Goal: Information Seeking & Learning: Learn about a topic

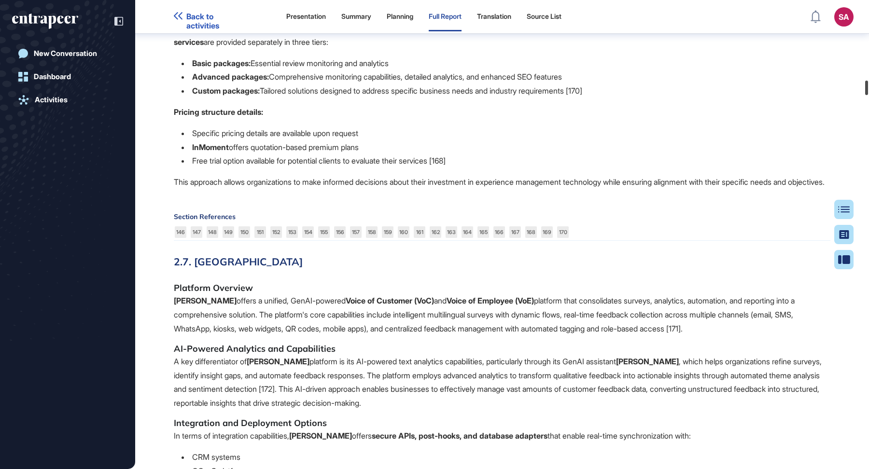
scroll to position [3359, 0]
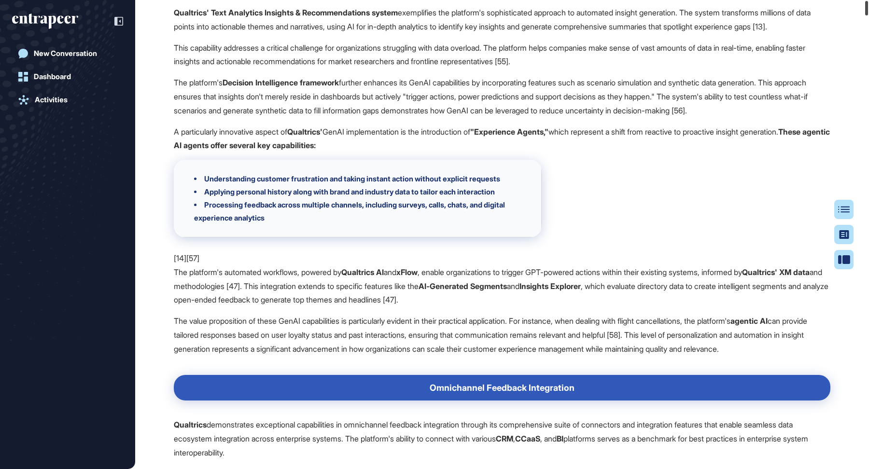
drag, startPoint x: 867, startPoint y: 88, endPoint x: 869, endPoint y: -26, distance: 114.0
click at [869, 0] on html "Back to activities SA Admin Dashboard Dashboard Profile My Content Request More…" at bounding box center [434, 273] width 869 height 547
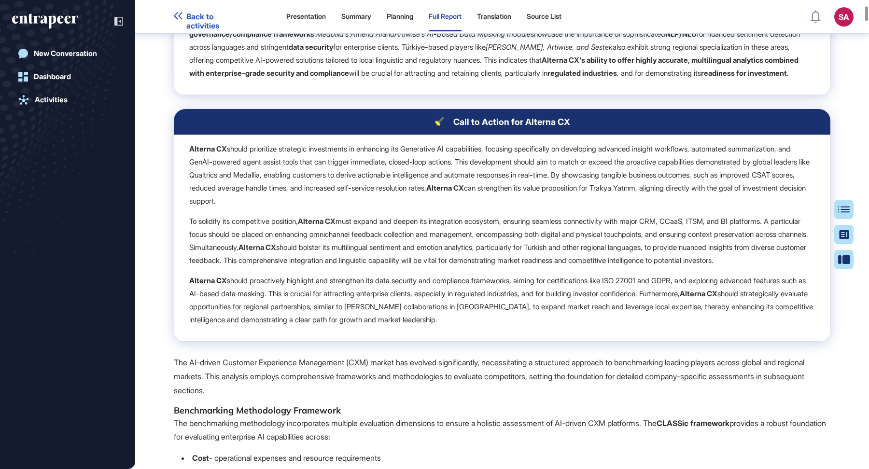
scroll to position [887, 0]
click at [836, 250] on button "Table of Contents" at bounding box center [843, 259] width 19 height 19
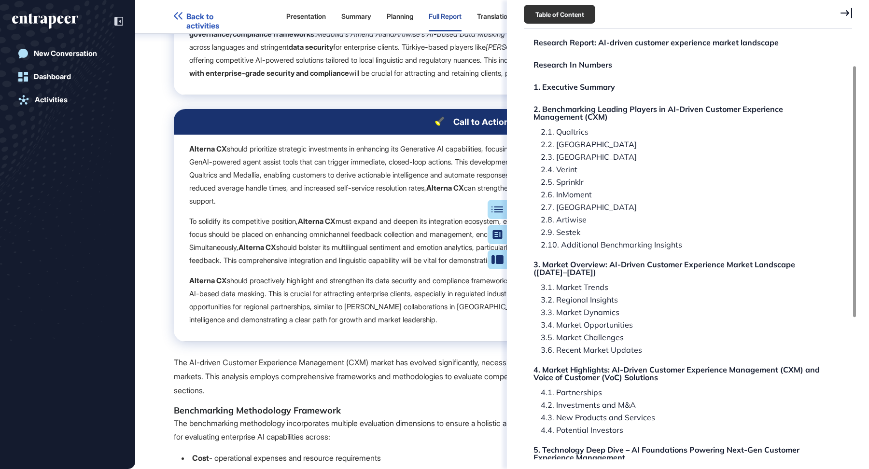
scroll to position [44, 0]
click at [589, 295] on div "3.1. Market Trends" at bounding box center [576, 299] width 84 height 8
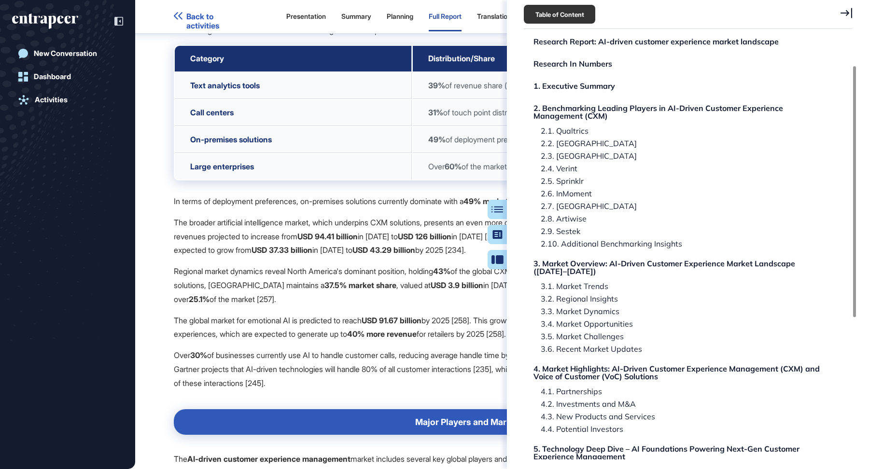
scroll to position [21776, 0]
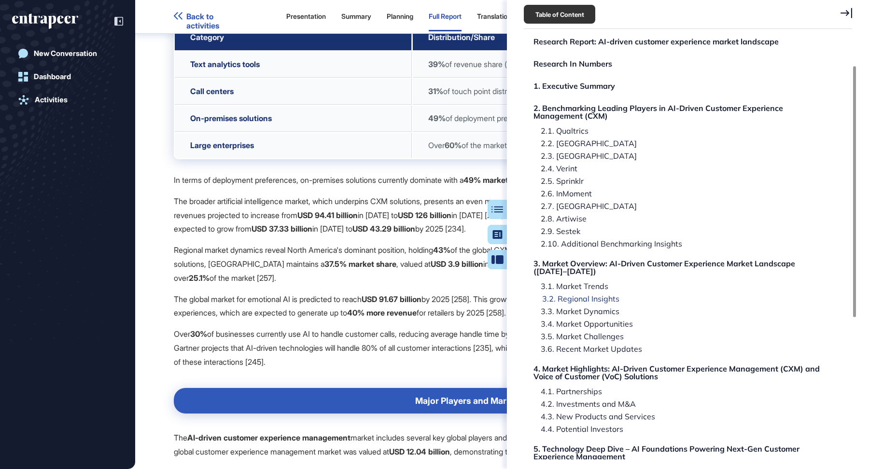
click at [601, 308] on div "3.2. Regional Insights" at bounding box center [577, 312] width 86 height 8
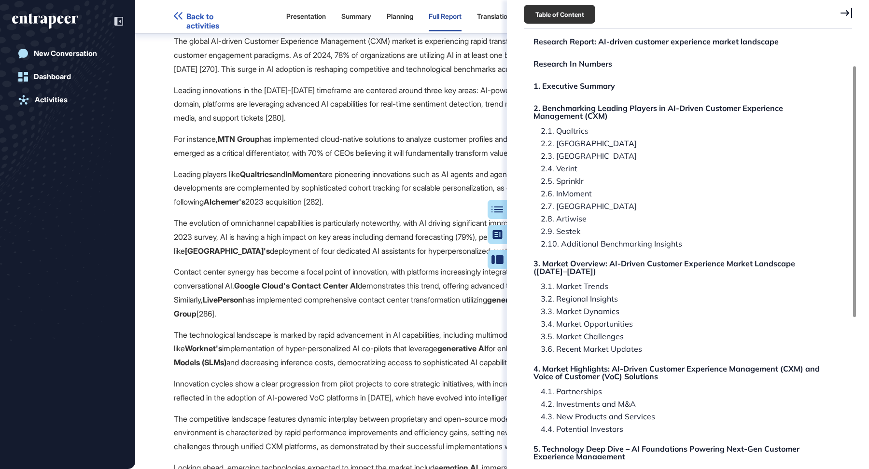
scroll to position [23776, 0]
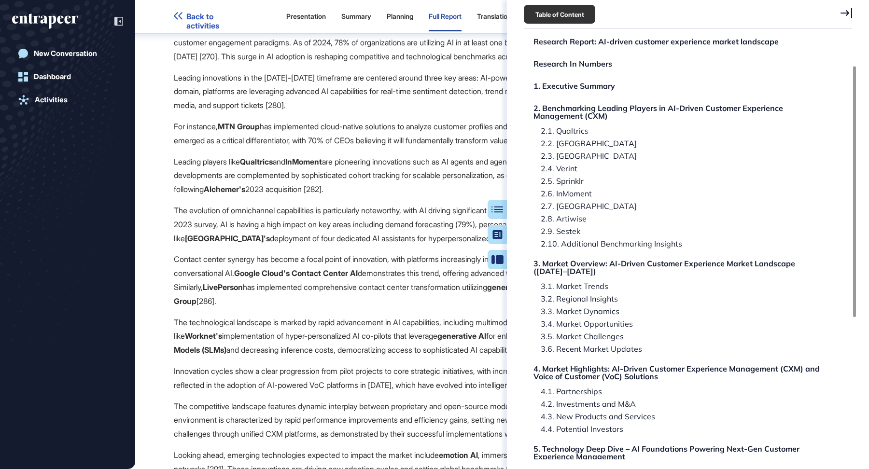
click at [852, 14] on icon at bounding box center [847, 13] width 12 height 10
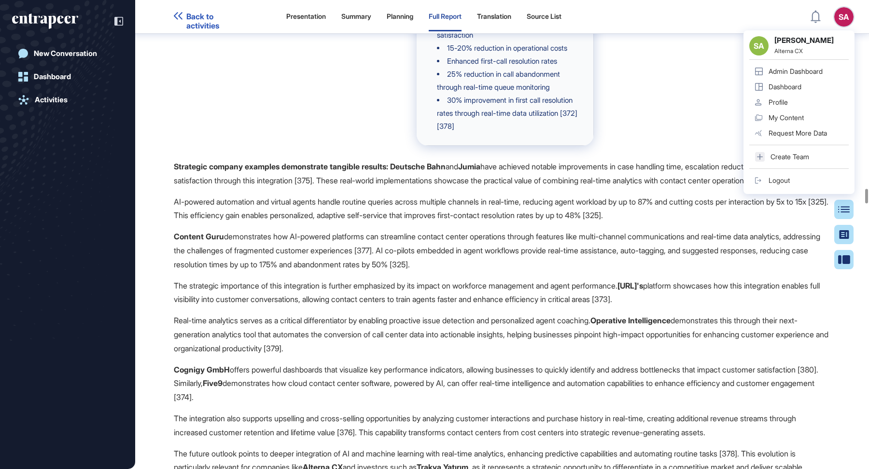
scroll to position [30827, 0]
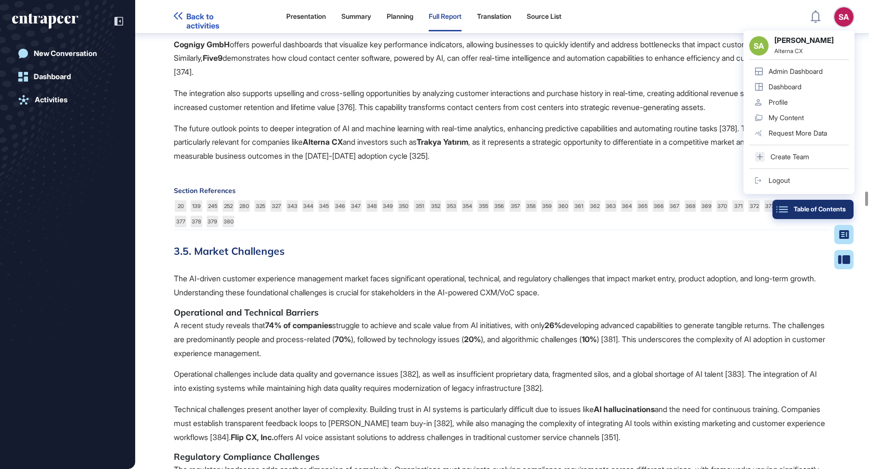
click at [841, 211] on div "Table of Contents" at bounding box center [813, 210] width 66 height 8
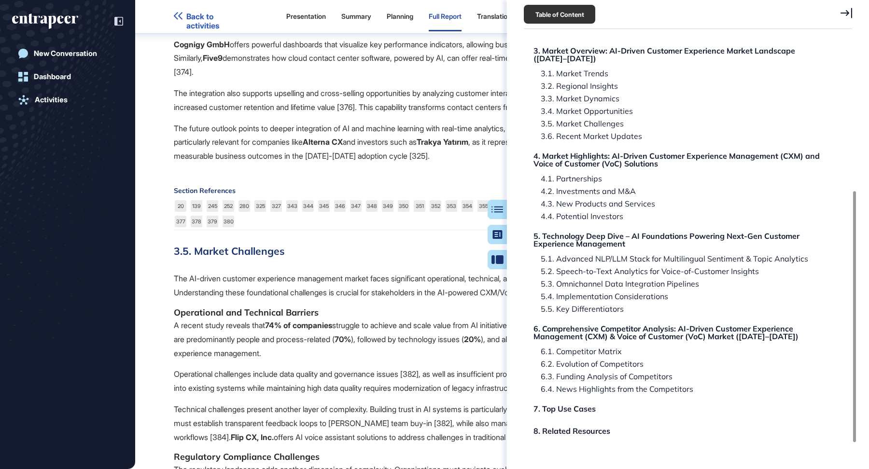
scroll to position [253, 0]
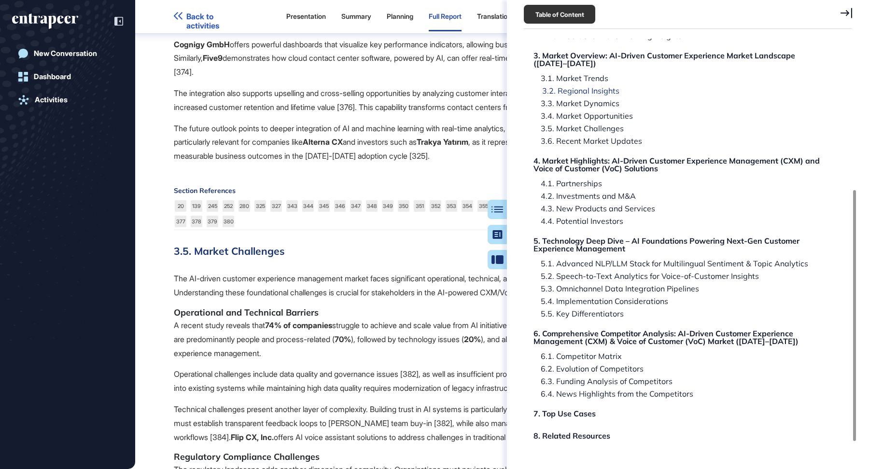
click at [592, 99] on div "3.2. Regional Insights" at bounding box center [577, 103] width 86 height 8
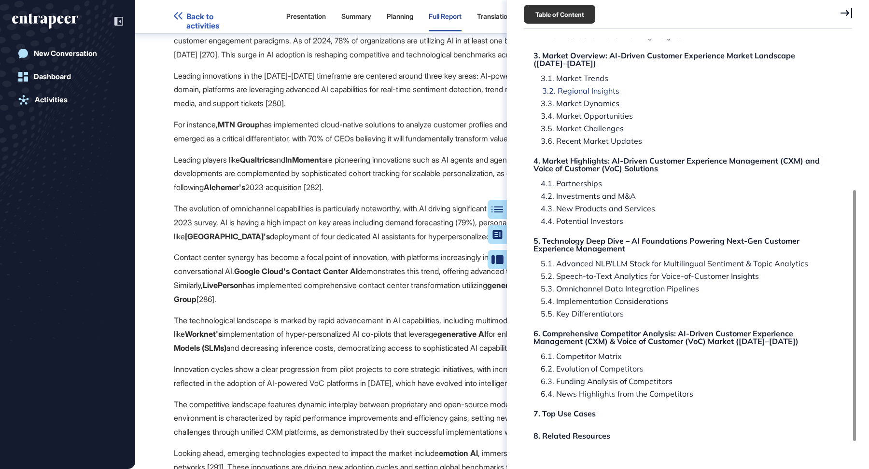
scroll to position [23776, 0]
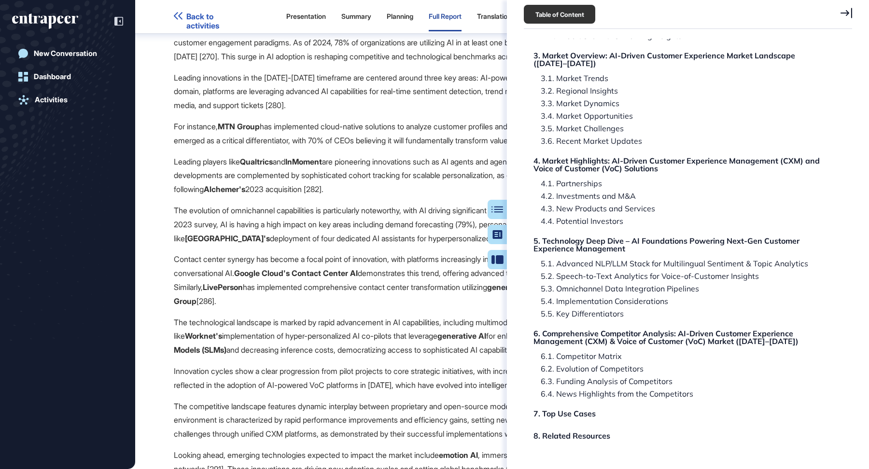
click at [847, 12] on icon at bounding box center [847, 13] width 12 height 11
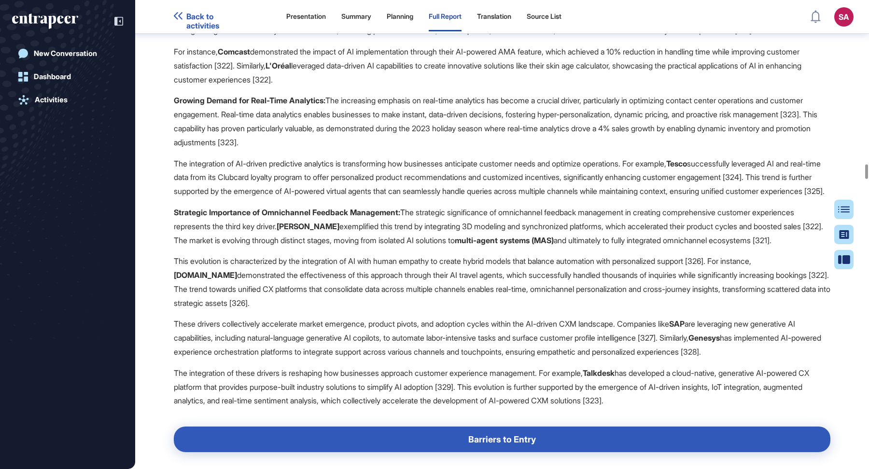
scroll to position [26447, 0]
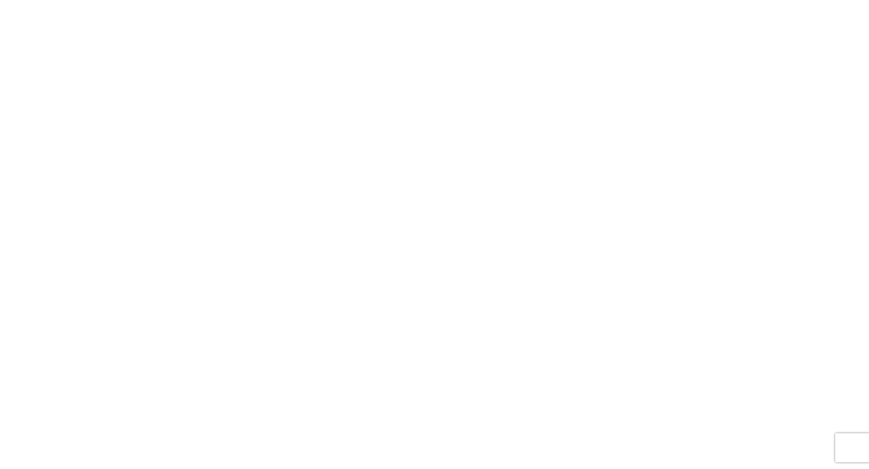
scroll to position [0, 0]
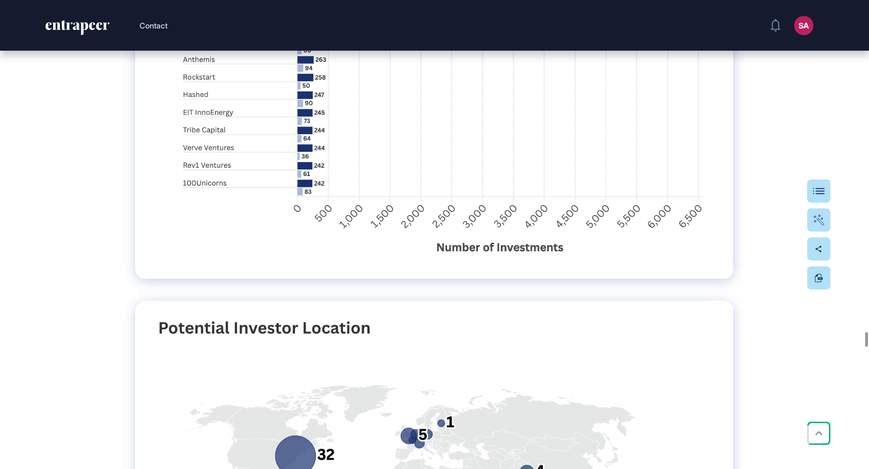
scroll to position [25835, 0]
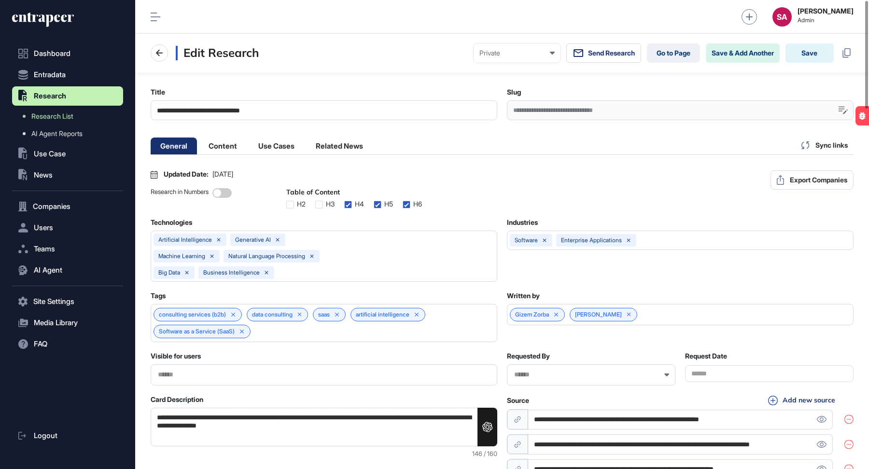
scroll to position [0, 4]
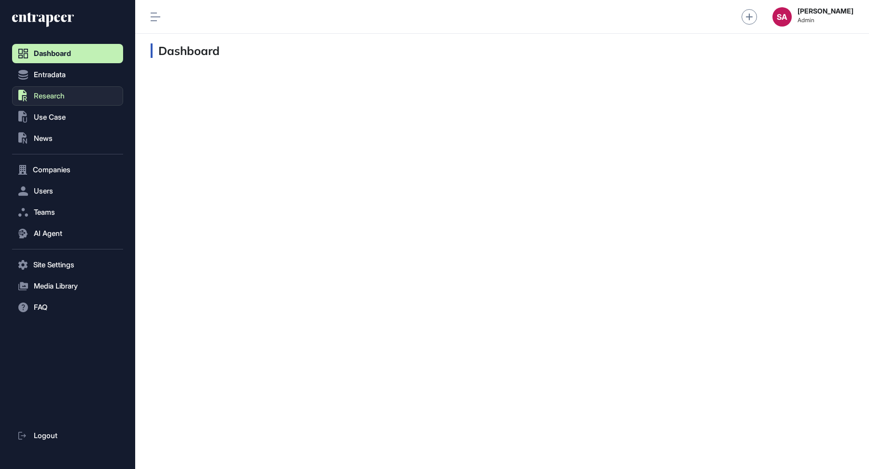
click at [52, 94] on span "Research" at bounding box center [49, 96] width 31 height 8
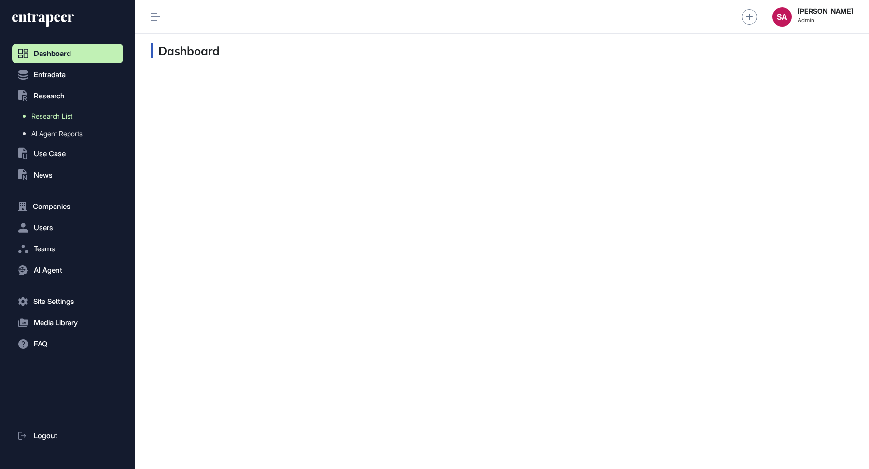
click at [62, 119] on span "Research List" at bounding box center [51, 117] width 41 height 8
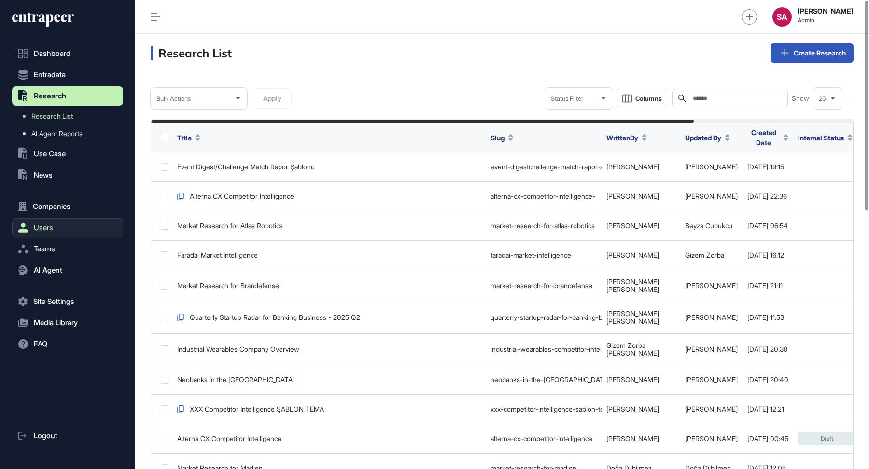
click at [51, 229] on span "Users" at bounding box center [43, 228] width 19 height 8
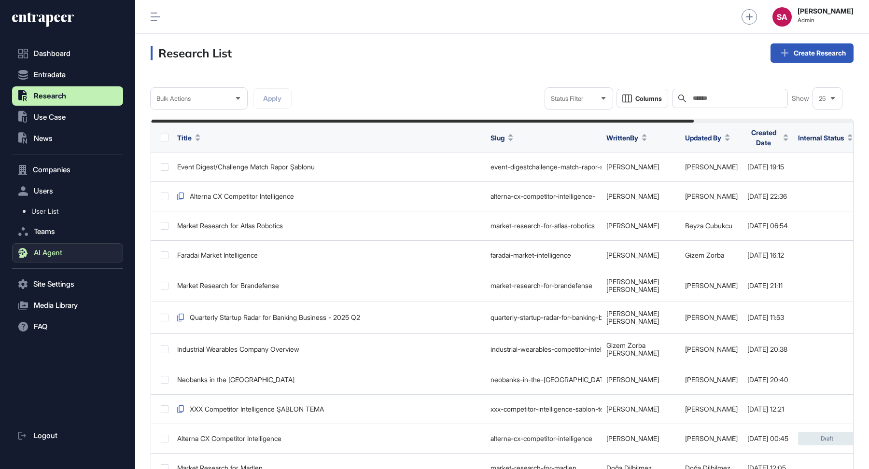
click at [49, 247] on button "AI Agent" at bounding box center [67, 252] width 111 height 19
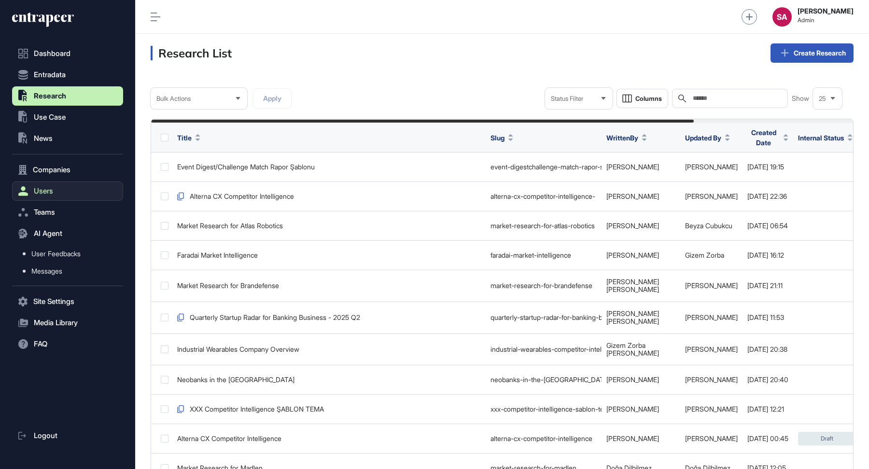
click at [59, 188] on button "Users" at bounding box center [67, 191] width 111 height 19
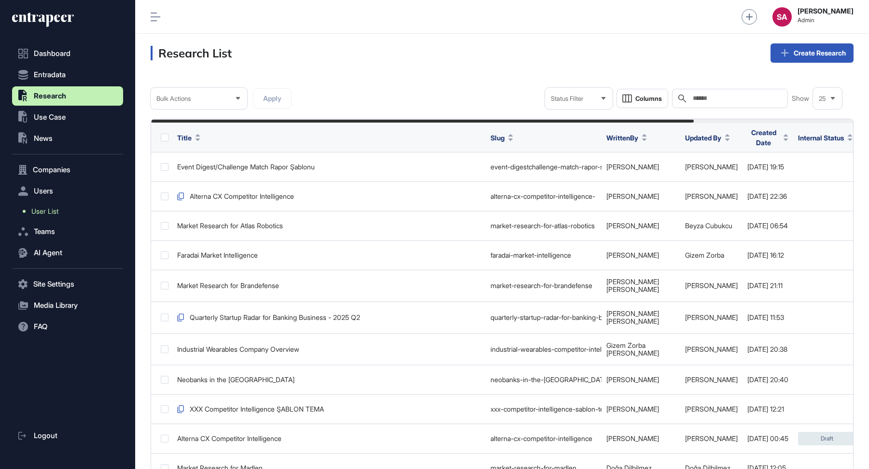
click at [55, 208] on span "User List" at bounding box center [44, 212] width 27 height 8
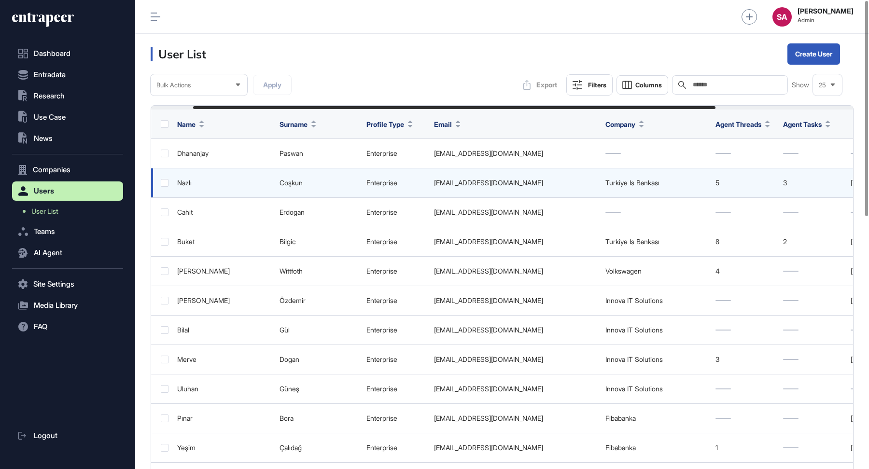
scroll to position [0, 242]
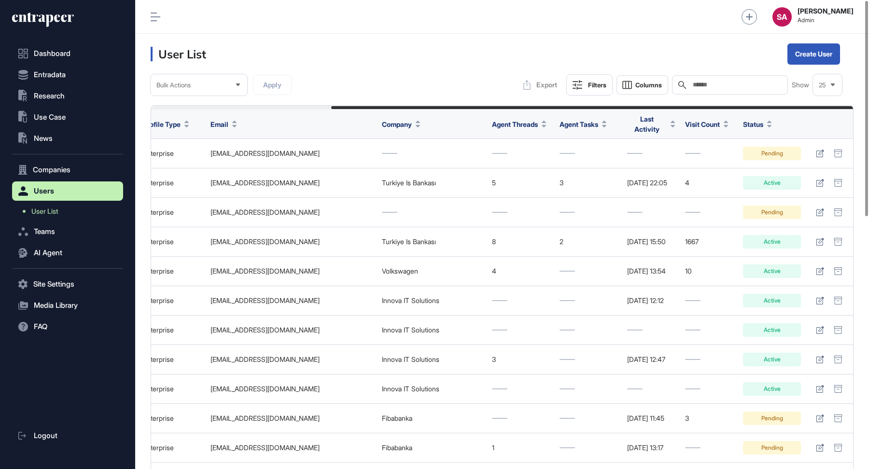
click at [647, 119] on span "Last Activity" at bounding box center [647, 124] width 40 height 20
click at [643, 161] on span "Sort Descending" at bounding box center [654, 162] width 39 height 8
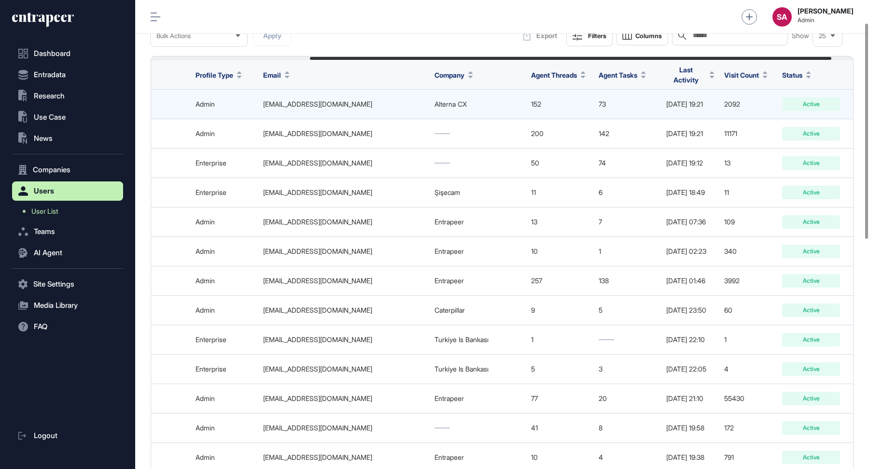
scroll to position [0, 243]
